Goal: Navigation & Orientation: Find specific page/section

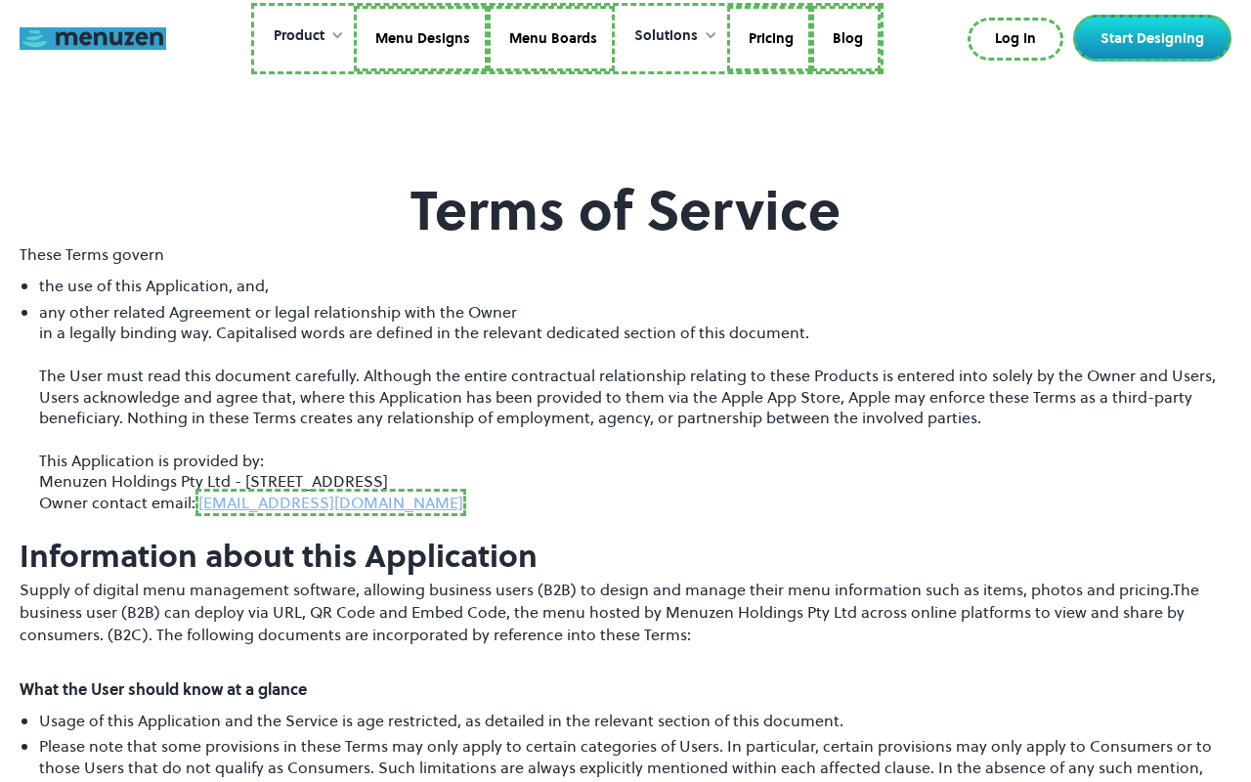
click at [93, 38] on link at bounding box center [93, 38] width 147 height 22
click at [422, 38] on link "Menu Designs" at bounding box center [421, 39] width 134 height 66
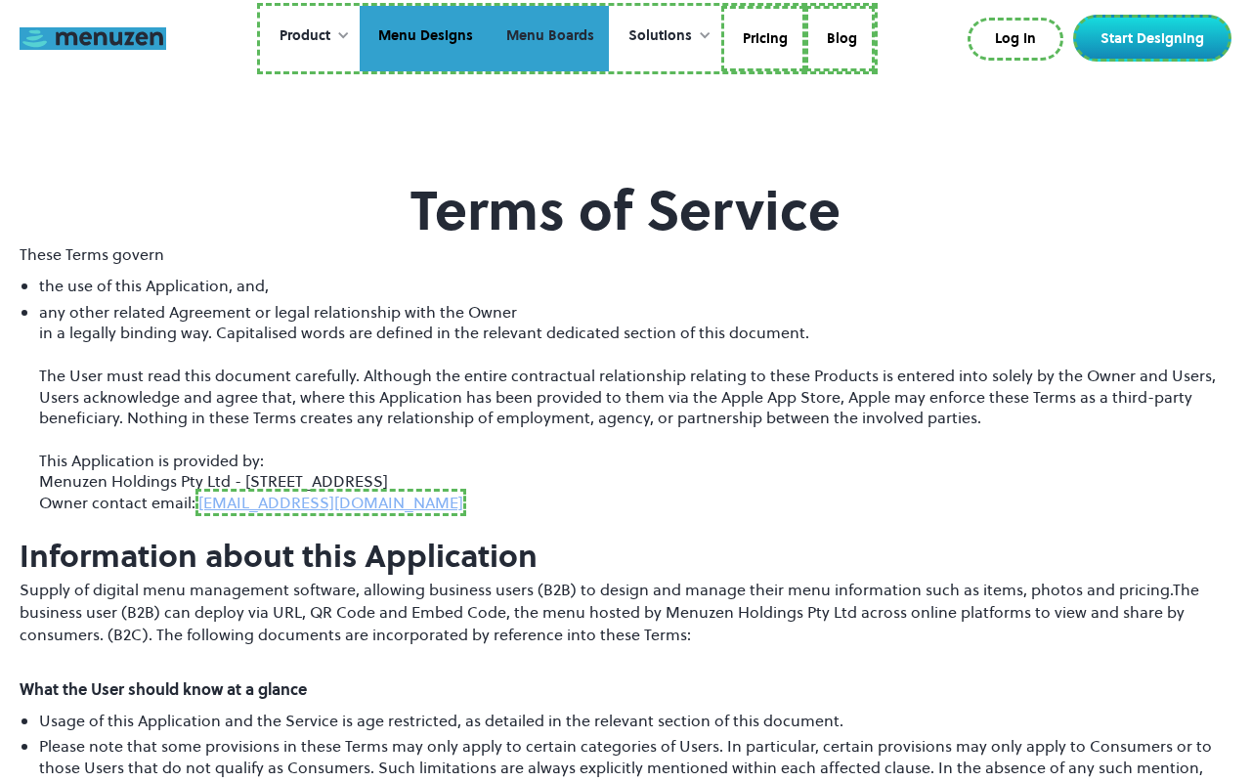
click at [547, 38] on link "Menu Boards" at bounding box center [548, 39] width 121 height 66
click at [761, 38] on link "Pricing" at bounding box center [763, 39] width 84 height 66
click at [837, 35] on link "Blog" at bounding box center [836, 39] width 69 height 66
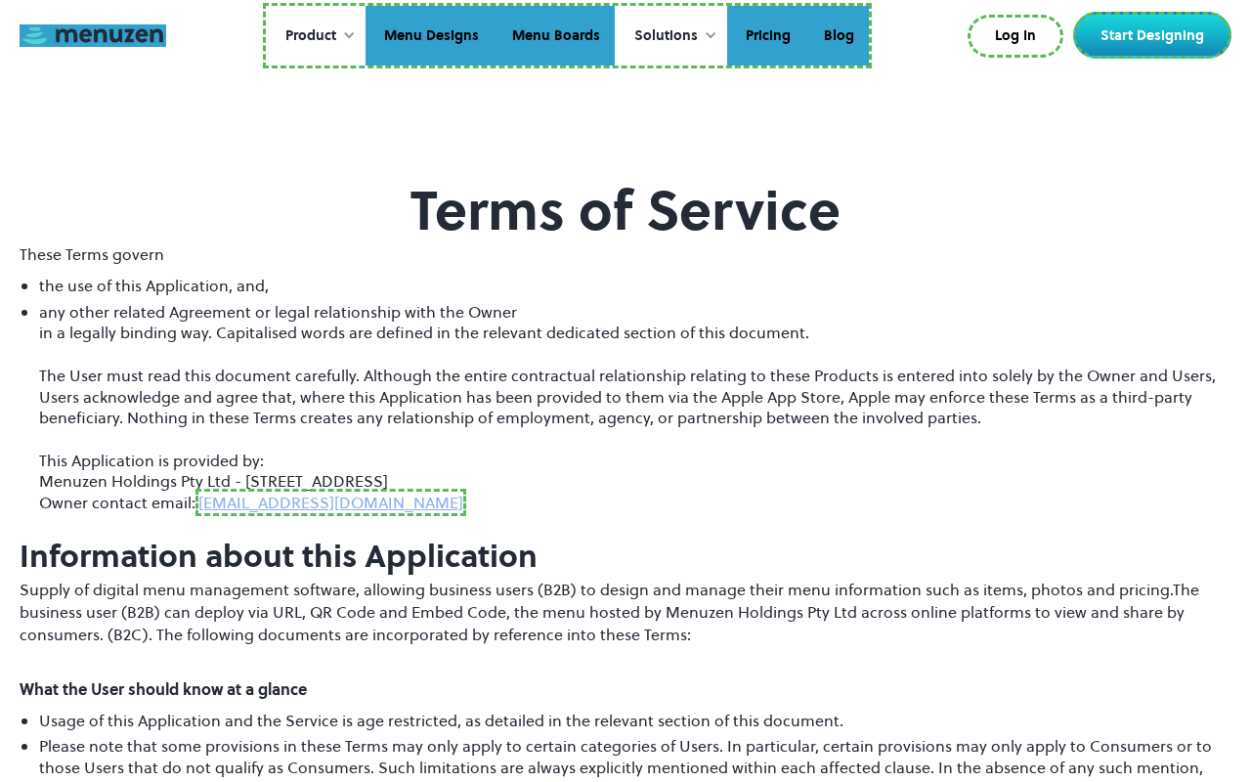
click at [1019, 36] on link "Log In" at bounding box center [1015, 36] width 96 height 43
click at [1156, 35] on link "Start Designing" at bounding box center [1152, 35] width 158 height 47
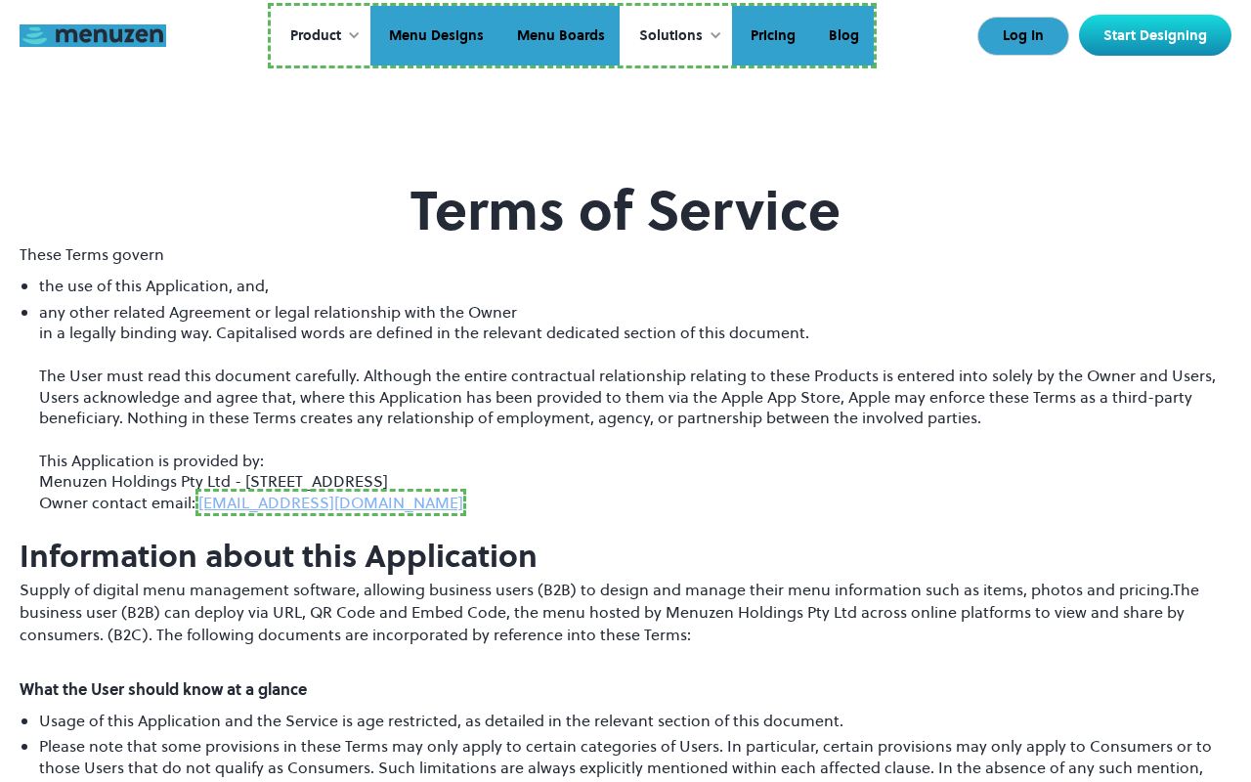
click at [260, 502] on link "[EMAIL_ADDRESS][DOMAIN_NAME]" at bounding box center [330, 502] width 271 height 27
